Goal: Task Accomplishment & Management: Manage account settings

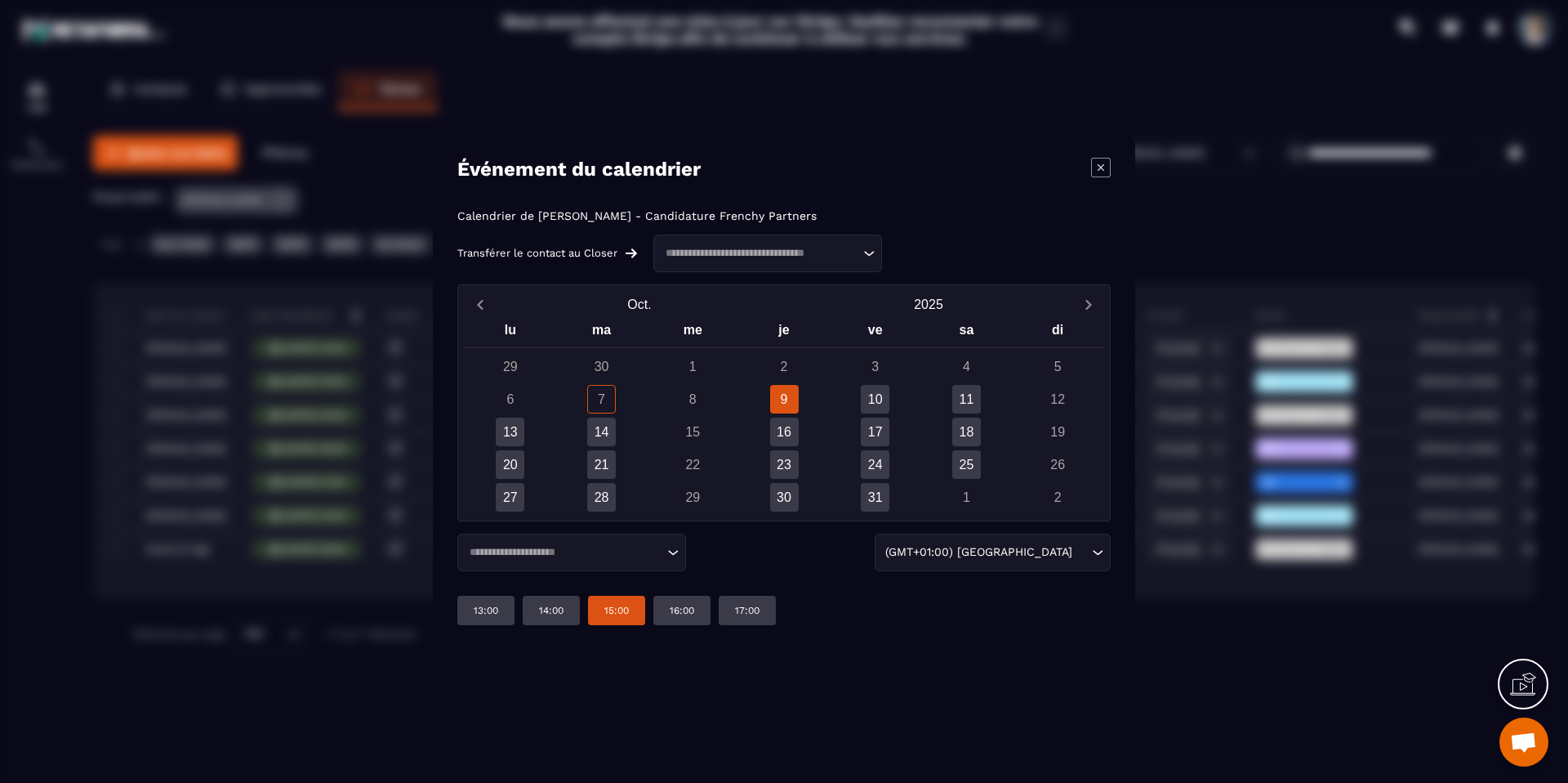
click at [632, 608] on div "15:00" at bounding box center [617, 610] width 57 height 29
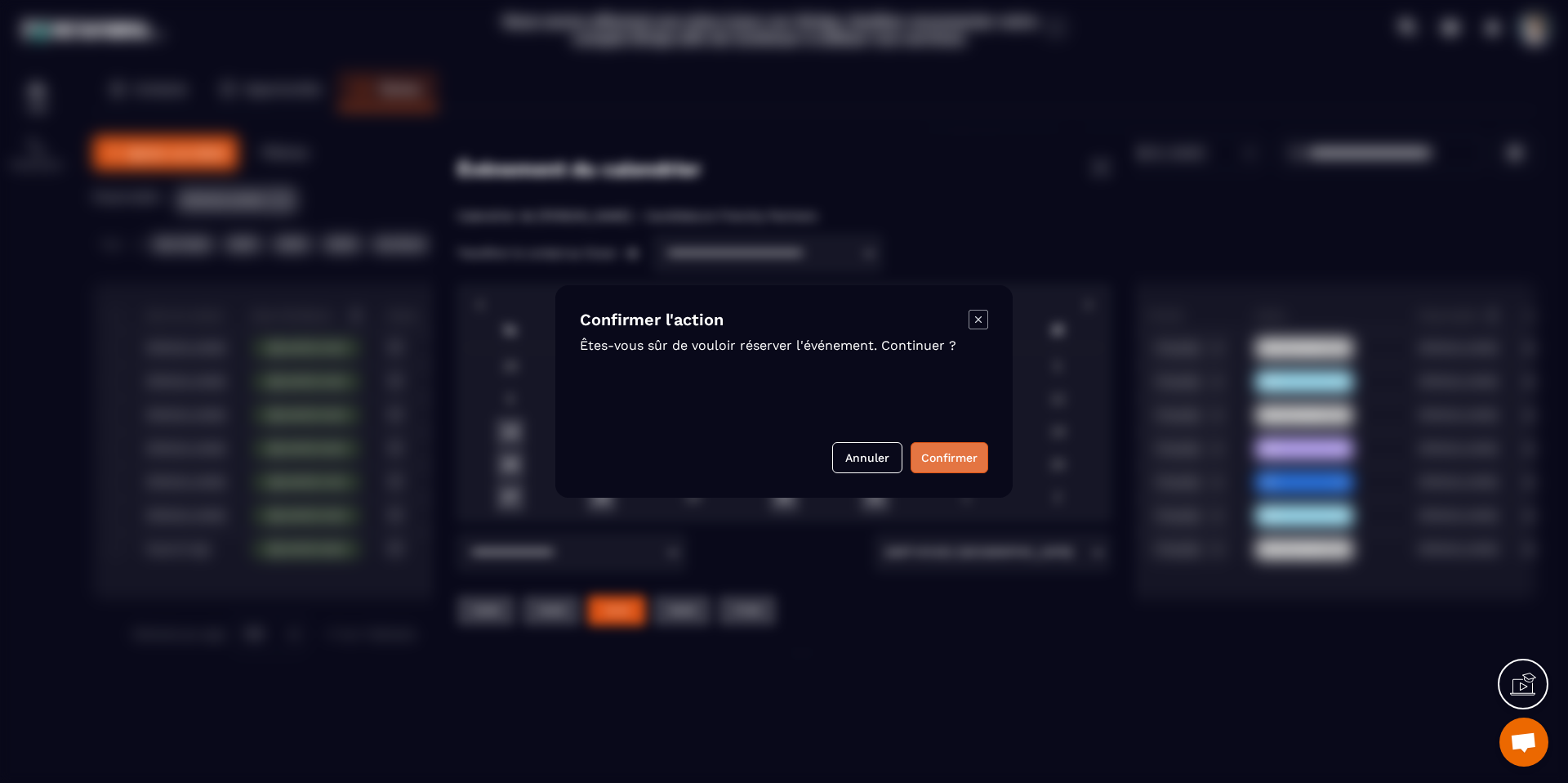
click at [940, 460] on button "Confirmer" at bounding box center [949, 457] width 77 height 31
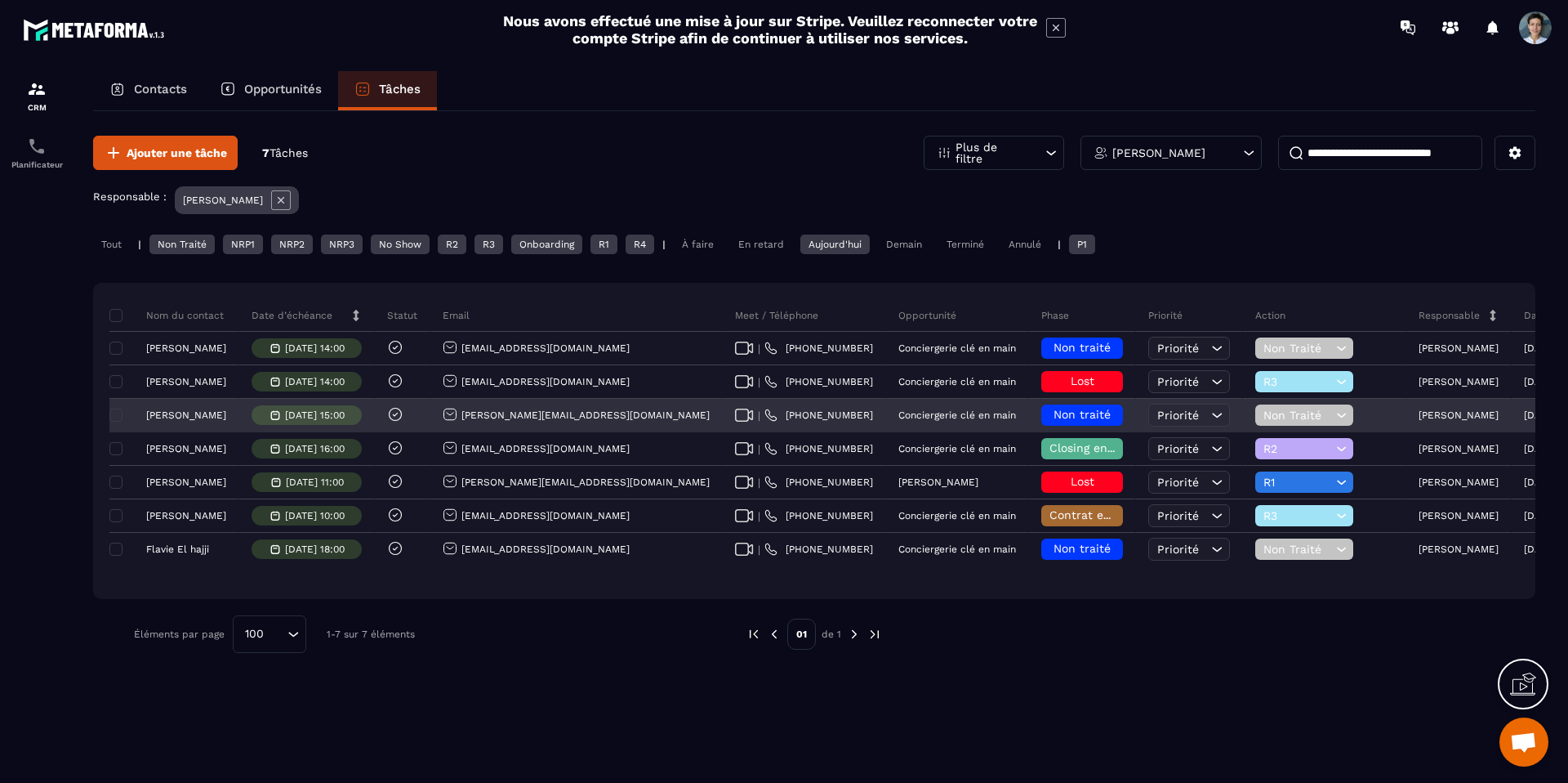
click at [1053, 417] on span "Non traité" at bounding box center [1082, 414] width 57 height 13
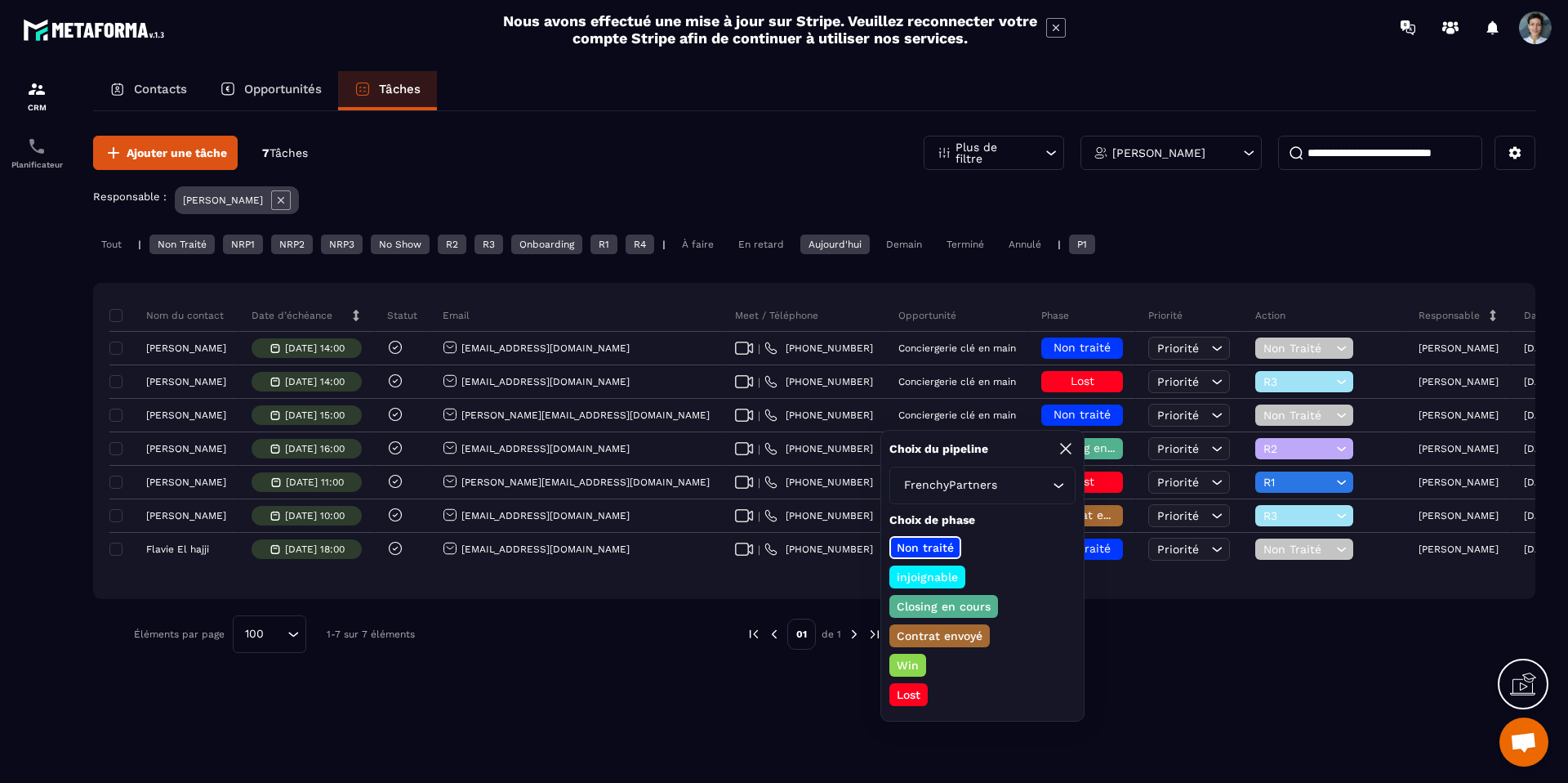
click at [938, 606] on p "Closing en cours" at bounding box center [943, 606] width 98 height 16
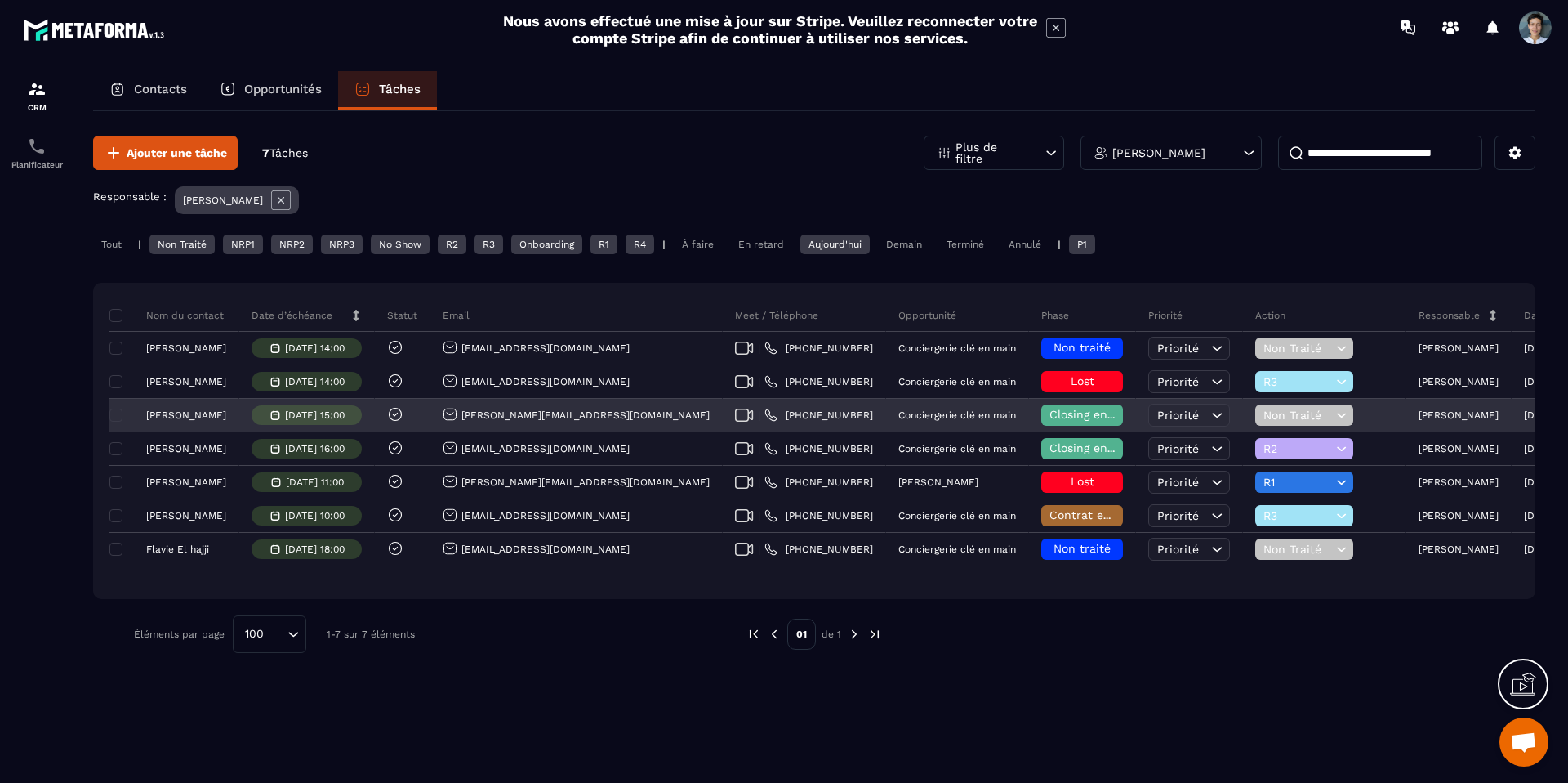
click at [1264, 409] on span "Non Traité" at bounding box center [1297, 415] width 68 height 13
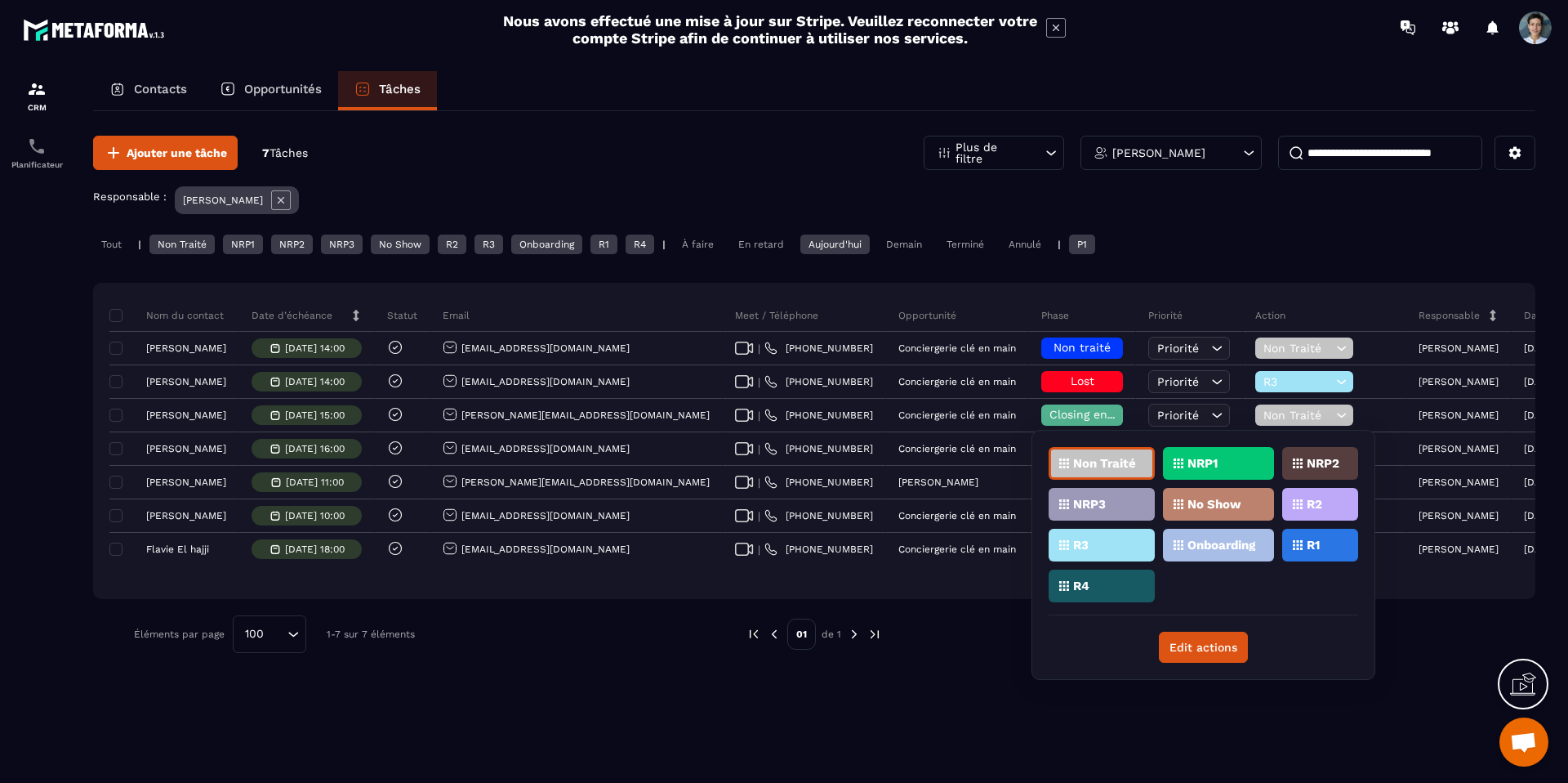
click at [1290, 545] on div "R1" at bounding box center [1320, 544] width 76 height 33
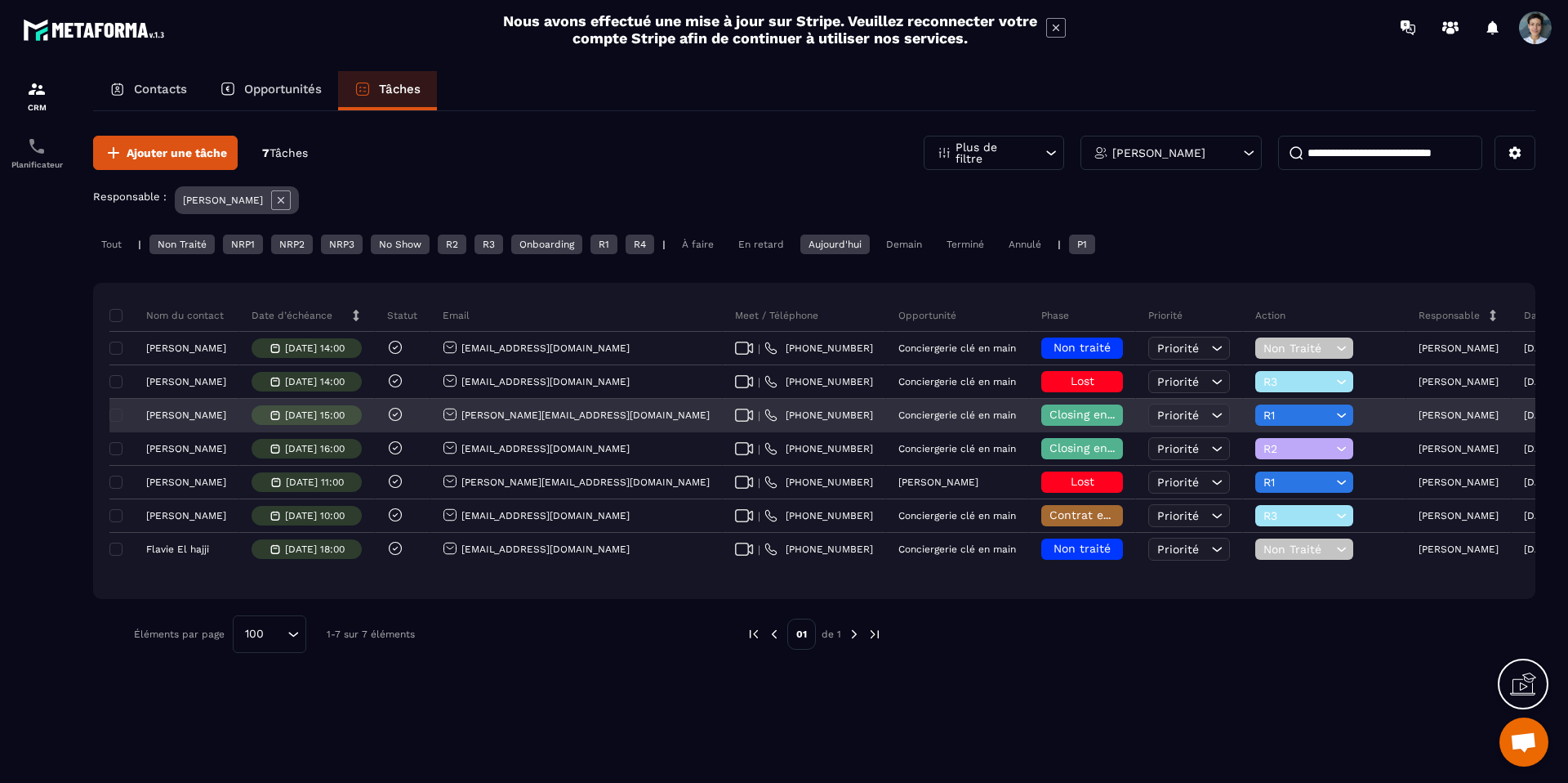
click at [1255, 422] on div "R1" at bounding box center [1304, 415] width 98 height 21
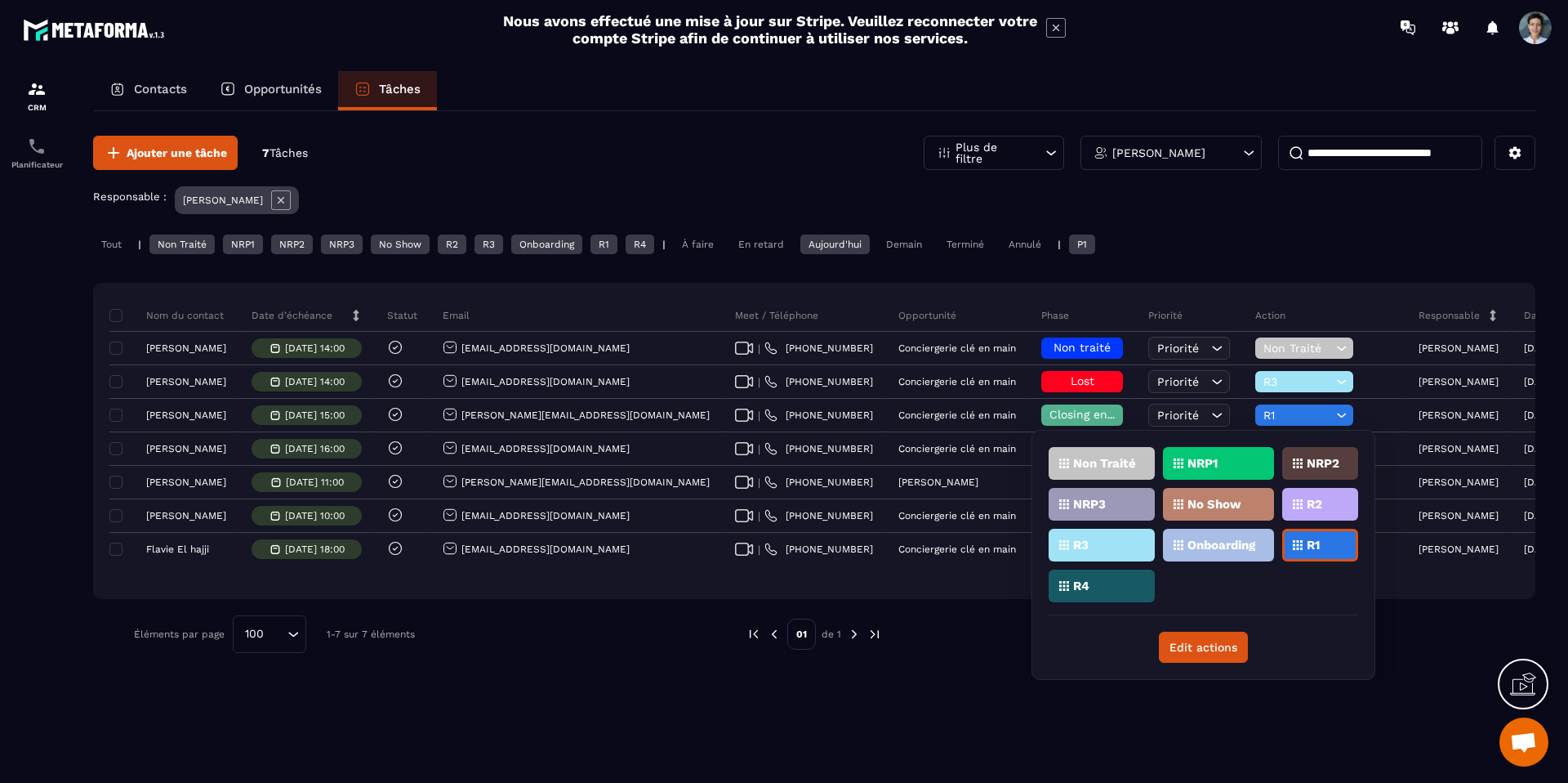
click at [1330, 508] on div "R2" at bounding box center [1320, 503] width 76 height 33
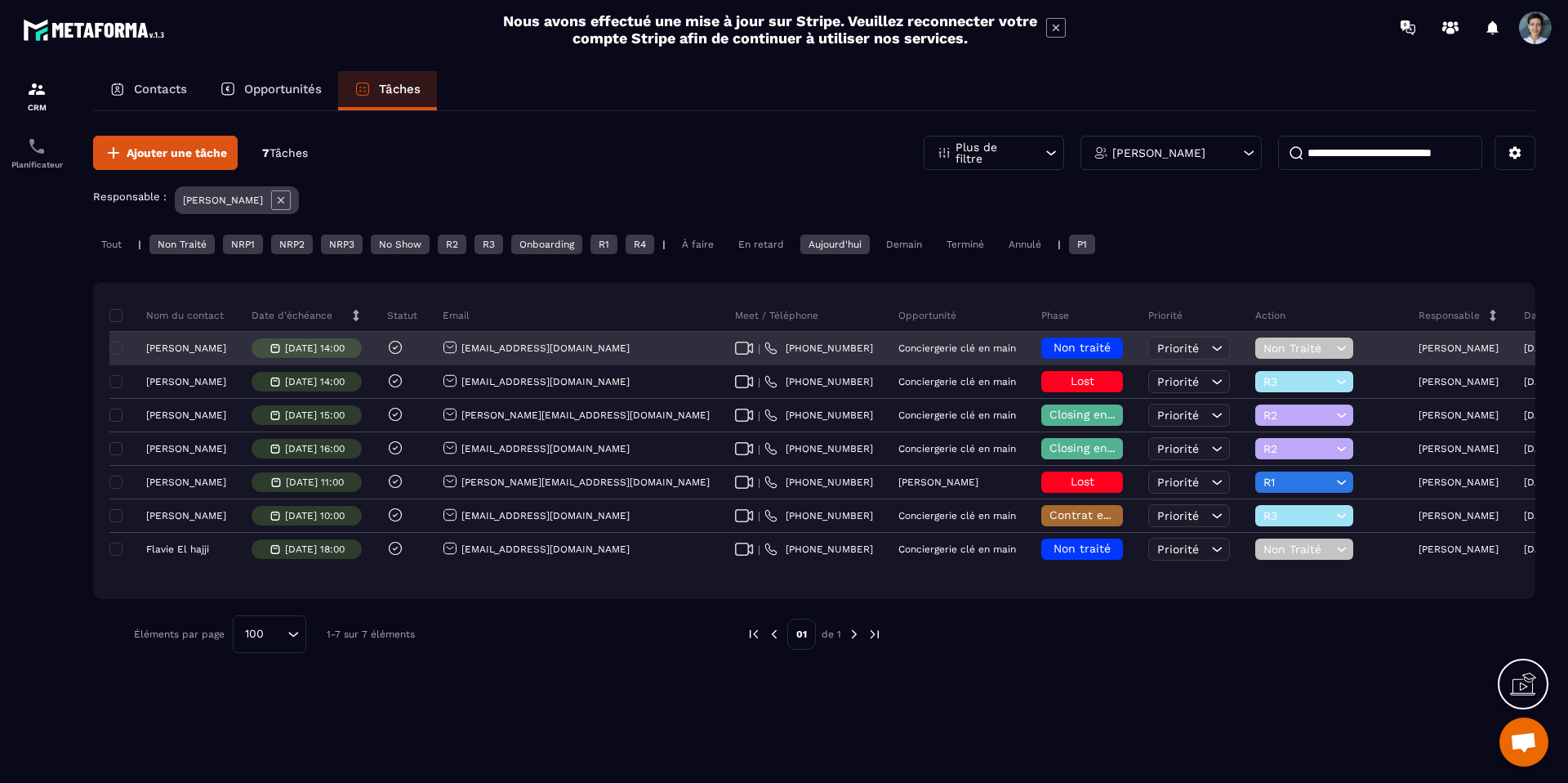
click at [1053, 344] on span "Non traité" at bounding box center [1082, 347] width 57 height 13
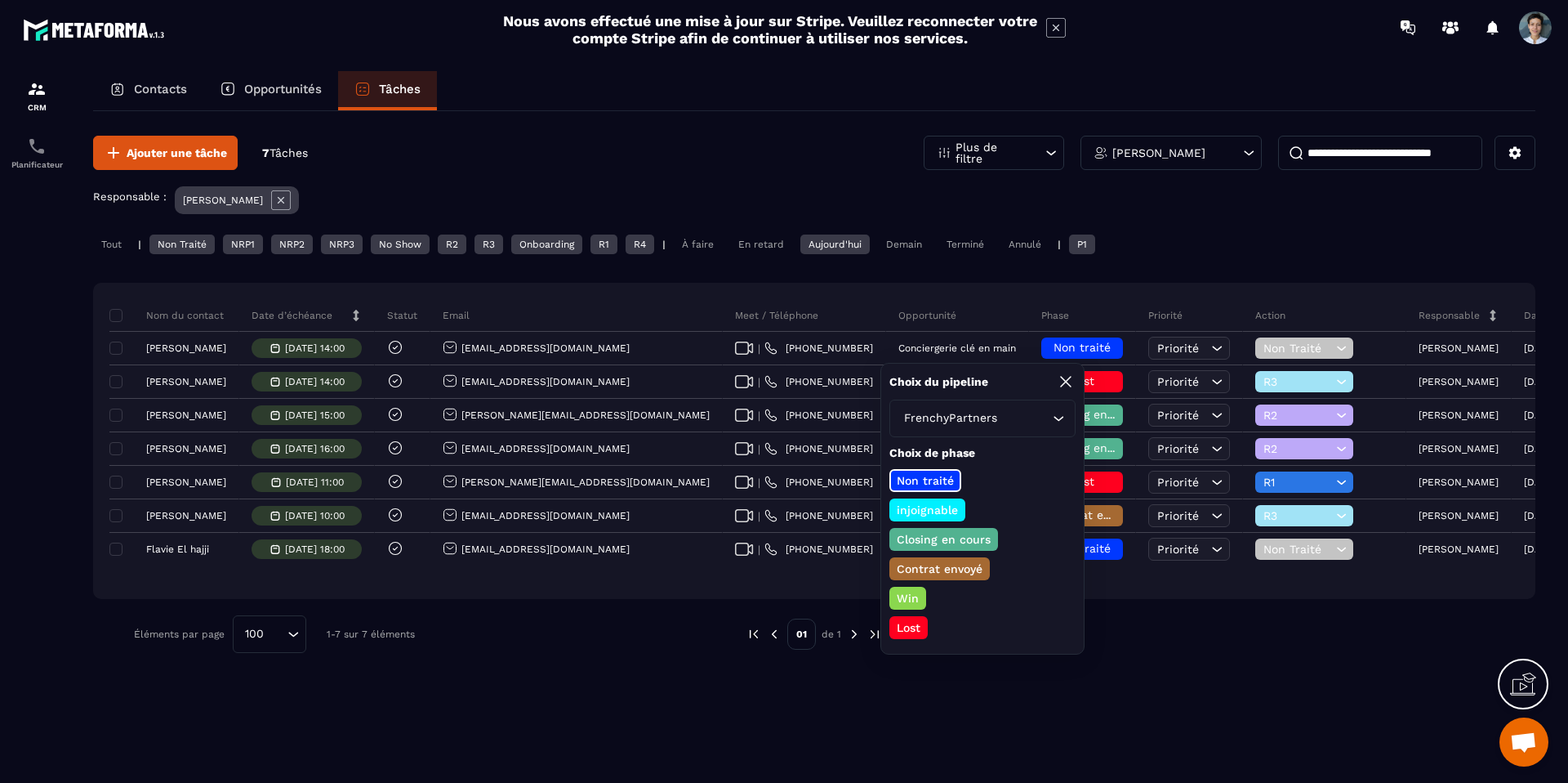
click at [946, 527] on div "Closing en cours" at bounding box center [943, 539] width 108 height 23
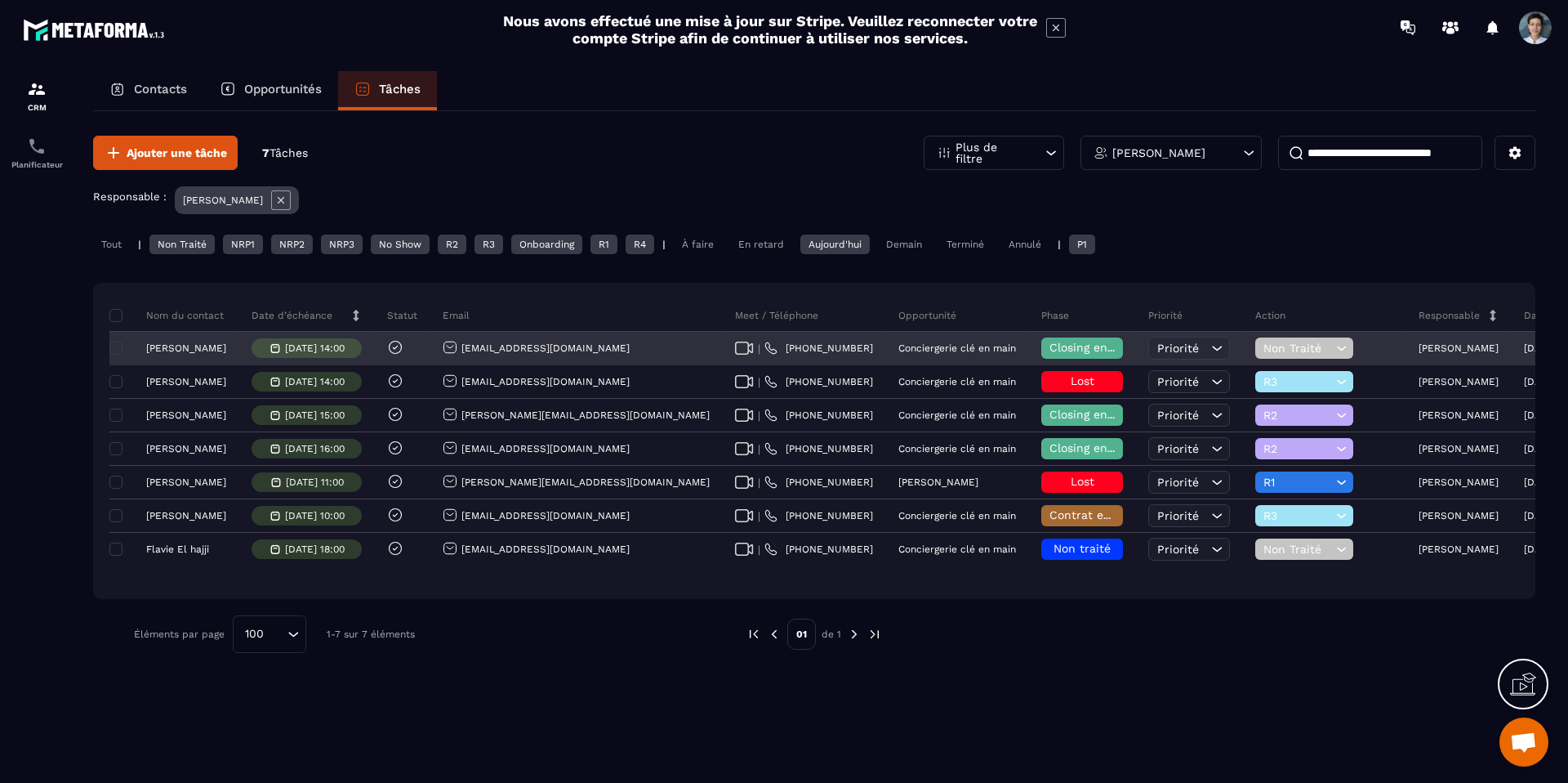
click at [1255, 356] on div "Non Traité" at bounding box center [1304, 348] width 98 height 21
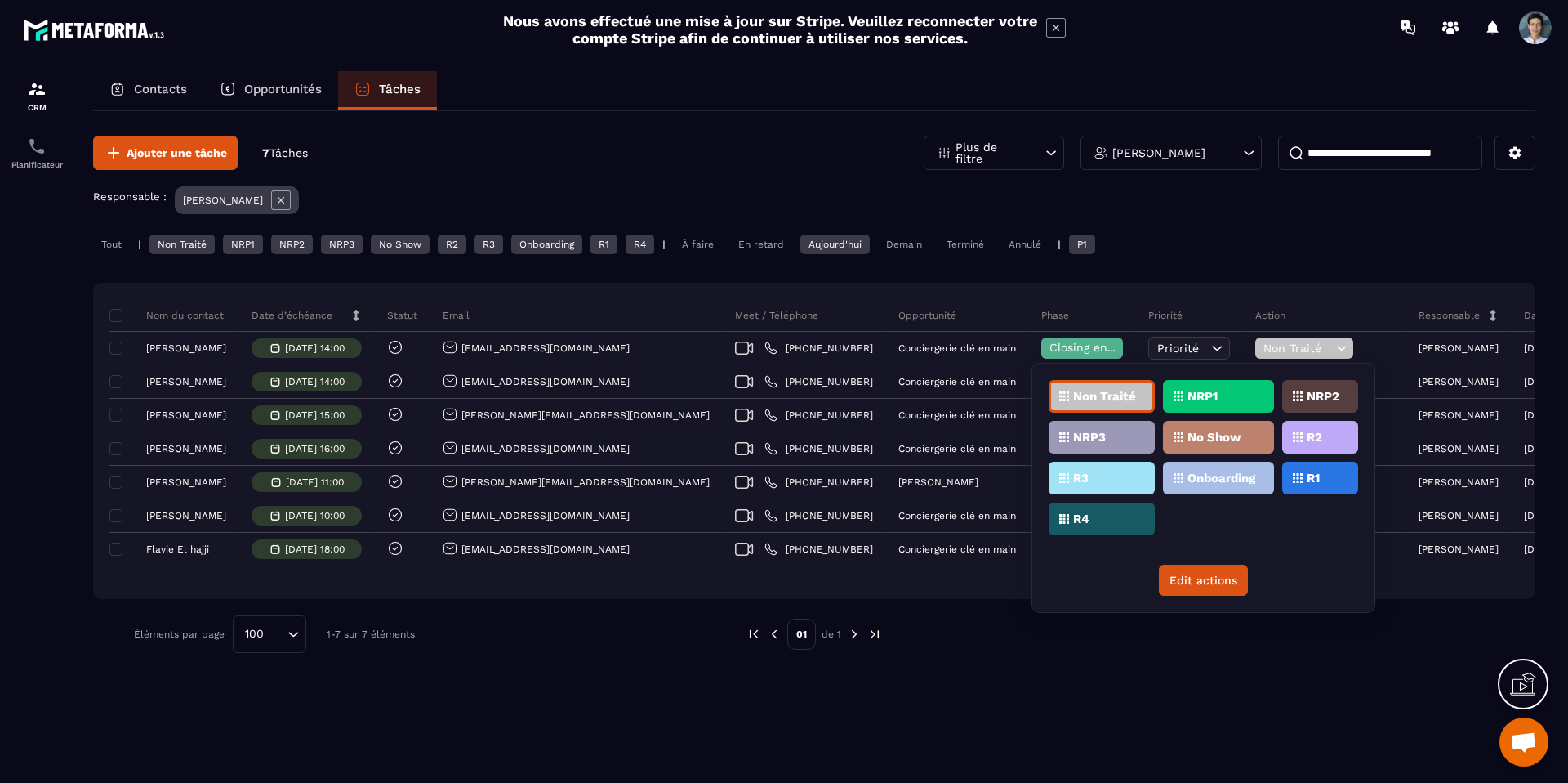
click at [1245, 444] on div "No Show" at bounding box center [1217, 437] width 111 height 33
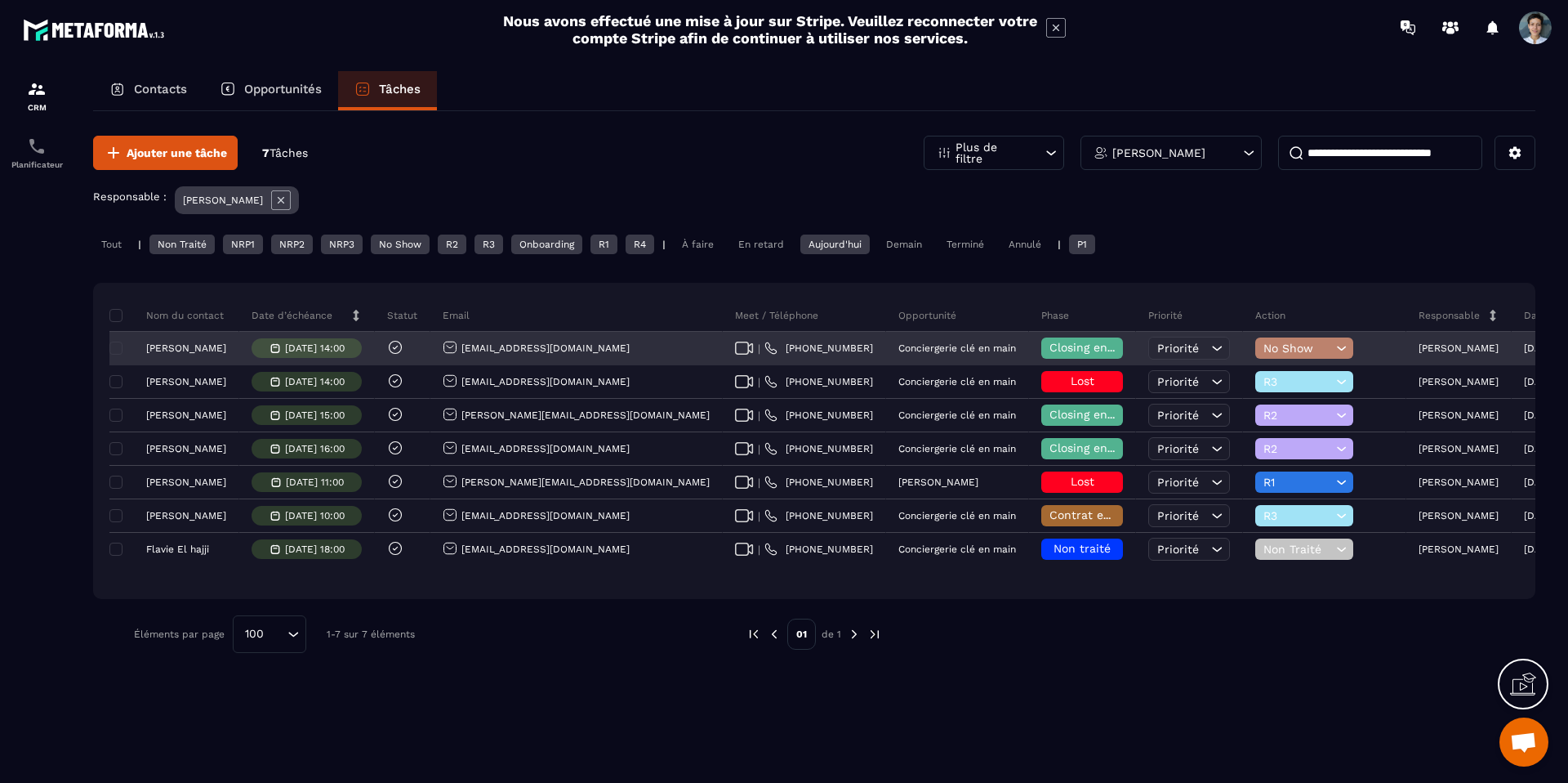
click at [221, 357] on div "[PERSON_NAME]" at bounding box center [174, 349] width 130 height 34
click at [221, 352] on p "[PERSON_NAME]" at bounding box center [186, 348] width 80 height 12
